Goal: Task Accomplishment & Management: Manage account settings

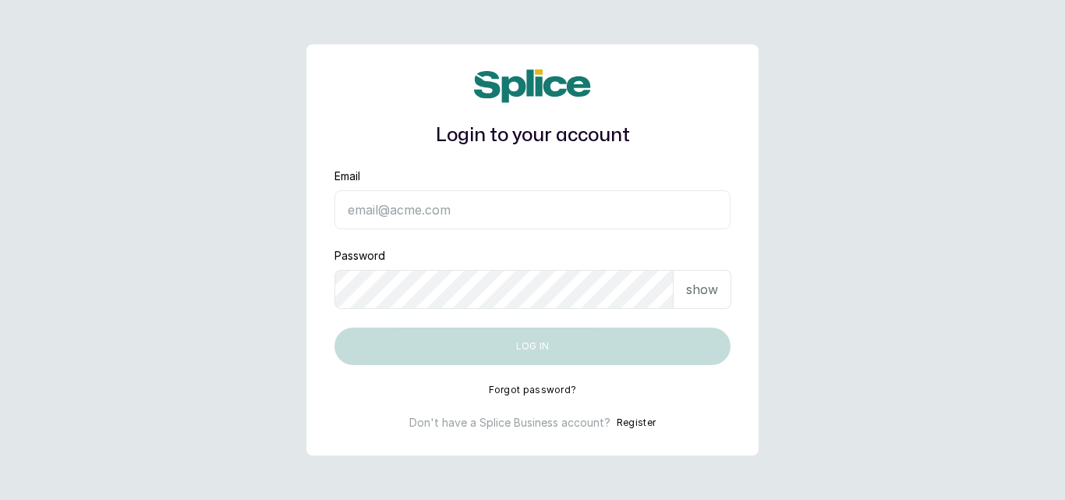
type input "[EMAIL_ADDRESS][DOMAIN_NAME]"
click at [497, 347] on button "Log in" at bounding box center [532, 345] width 396 height 37
type input "[EMAIL_ADDRESS][DOMAIN_NAME]"
click at [497, 347] on button "Log in" at bounding box center [532, 345] width 396 height 37
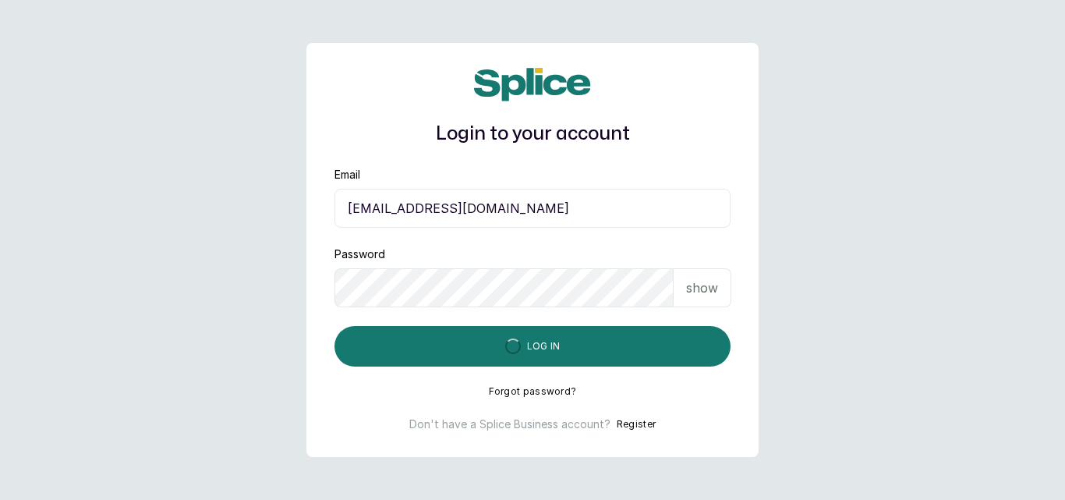
click at [497, 347] on button "Log in" at bounding box center [532, 346] width 396 height 41
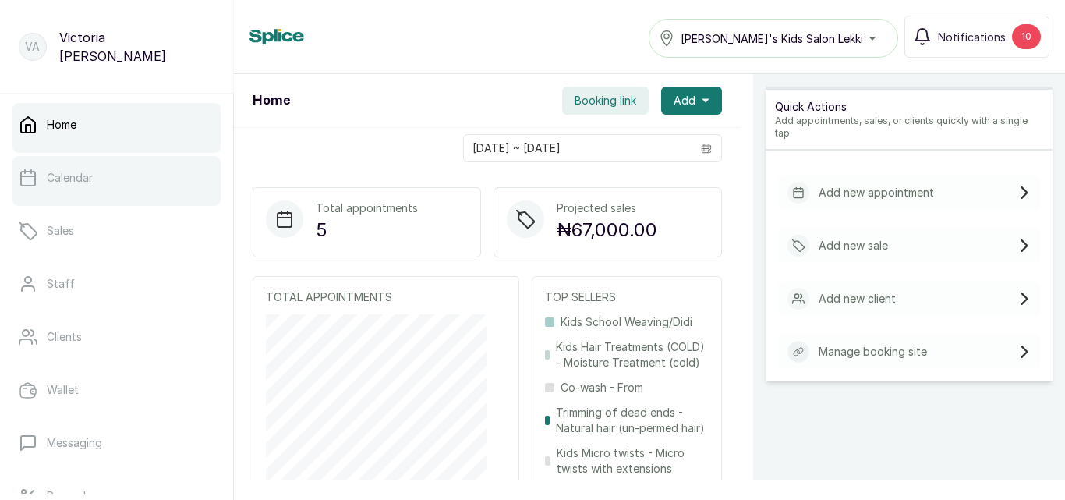
click at [101, 196] on link "Calendar" at bounding box center [116, 178] width 208 height 44
